Goal: Task Accomplishment & Management: Complete application form

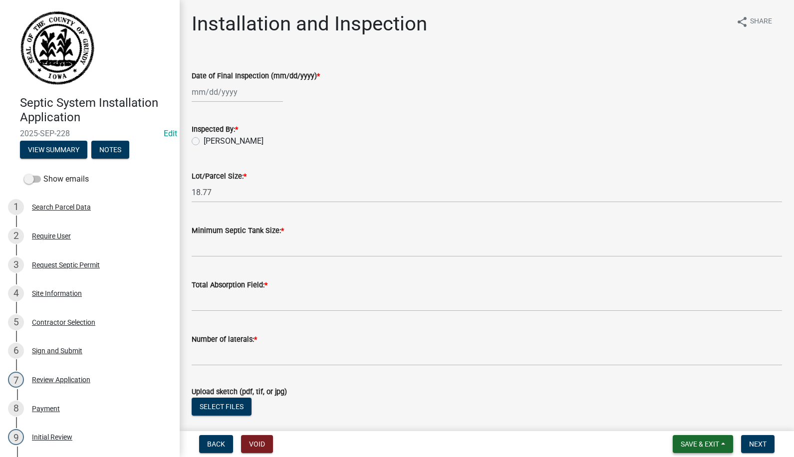
click at [706, 440] on span "Save & Exit" at bounding box center [700, 444] width 38 height 8
click at [678, 419] on button "Save & Exit" at bounding box center [693, 418] width 80 height 24
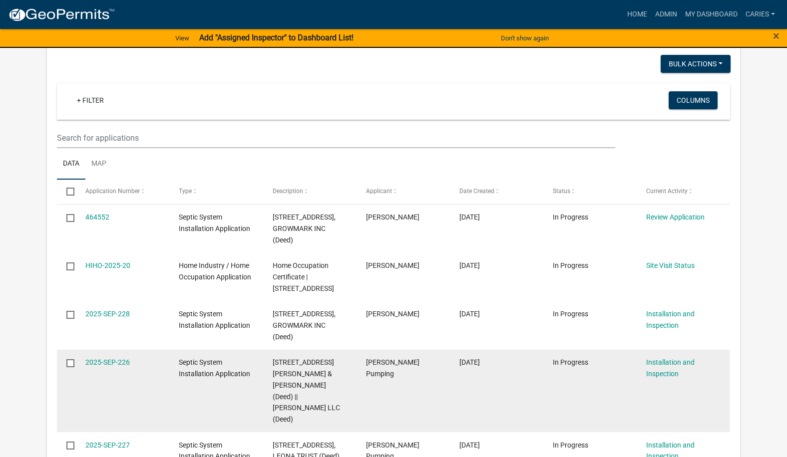
scroll to position [799, 0]
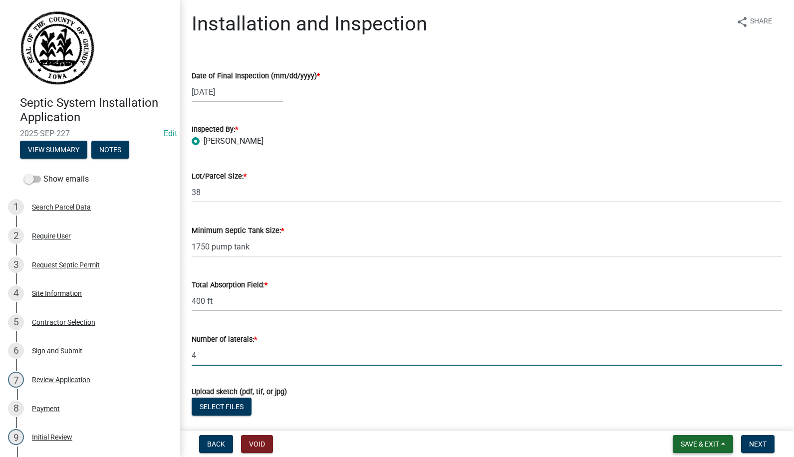
click at [702, 446] on span "Save & Exit" at bounding box center [700, 444] width 38 height 8
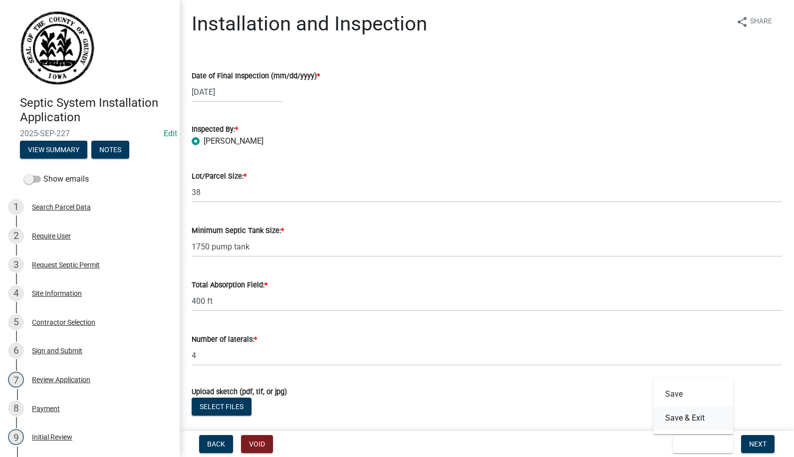
click at [690, 420] on button "Save & Exit" at bounding box center [693, 418] width 80 height 24
